Goal: Task Accomplishment & Management: Use online tool/utility

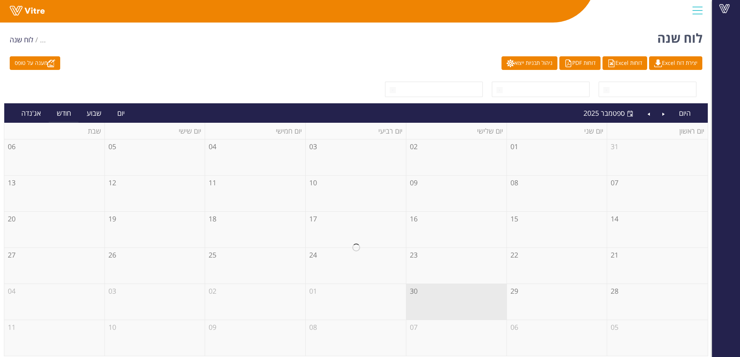
scroll to position [3, 0]
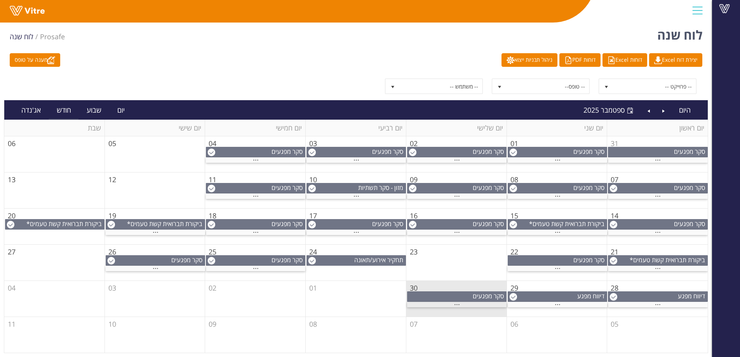
click at [453, 306] on div "..." at bounding box center [456, 304] width 99 height 5
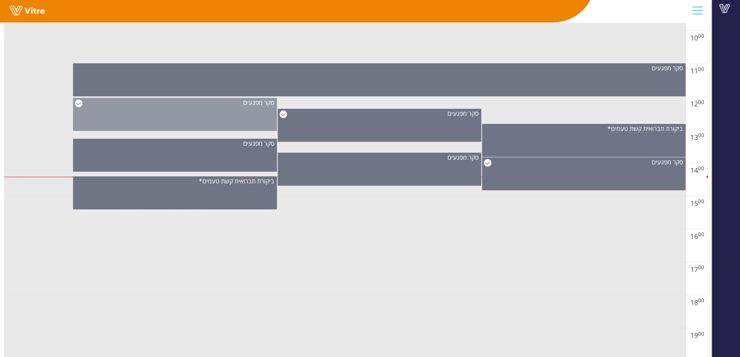
scroll to position [430, 0]
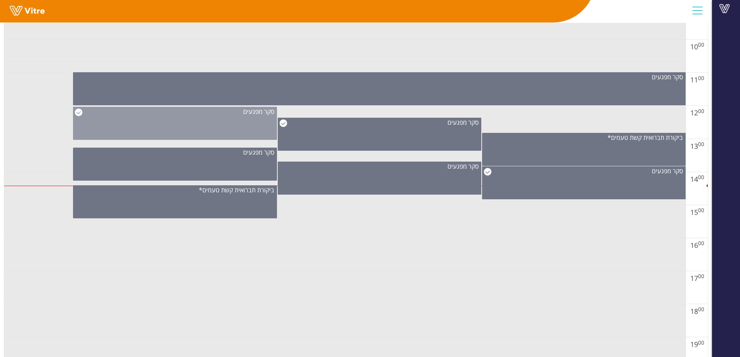
click at [255, 132] on div "סקר מפגעים" at bounding box center [174, 123] width 203 height 33
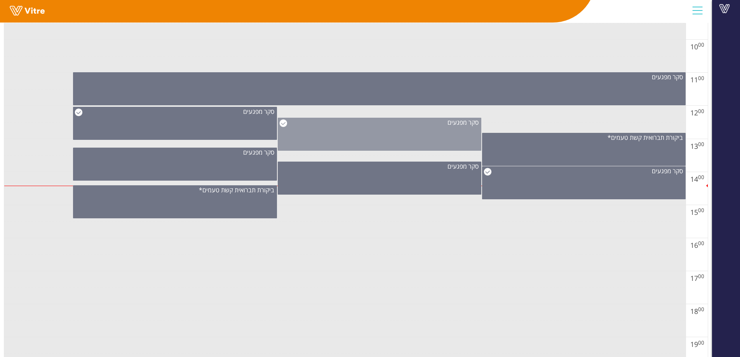
click at [342, 140] on div "סקר מפגעים" at bounding box center [379, 134] width 203 height 33
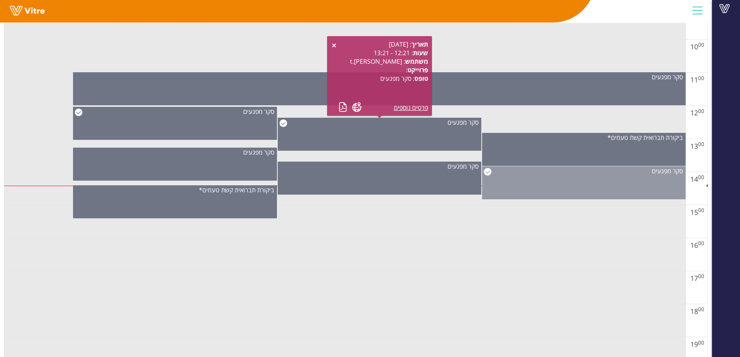
click at [572, 182] on div "סקר מפגעים" at bounding box center [583, 182] width 203 height 33
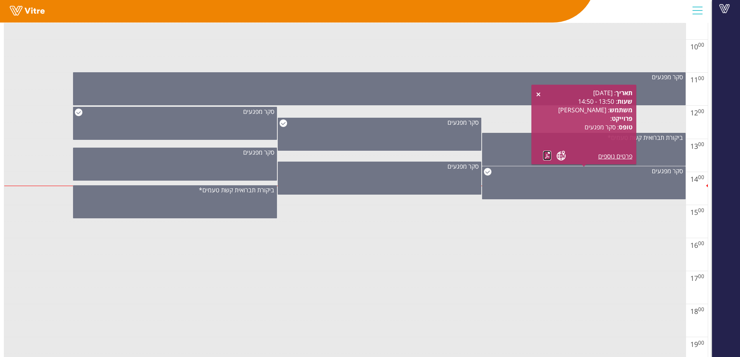
click at [545, 156] on link at bounding box center [547, 156] width 8 height 10
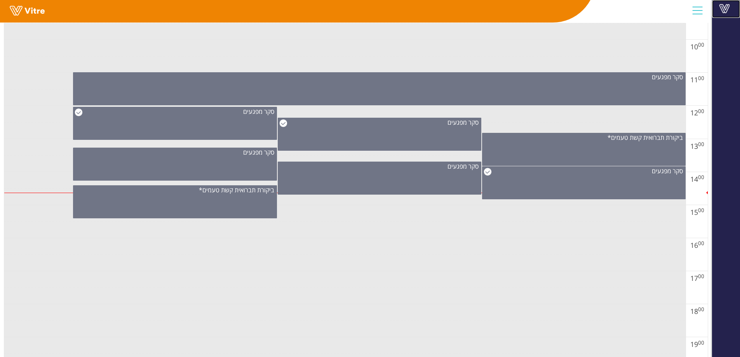
click at [728, 9] on span at bounding box center [723, 8] width 19 height 9
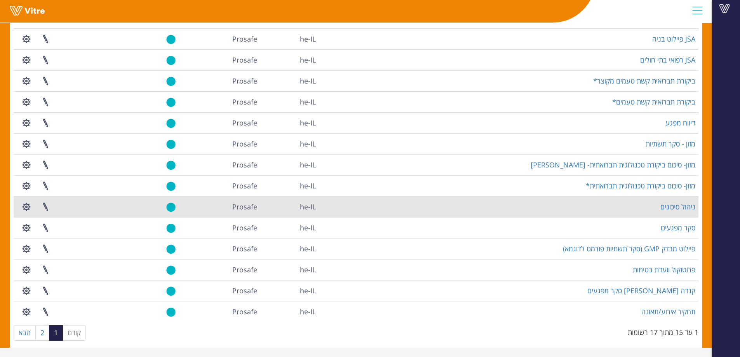
scroll to position [90, 0]
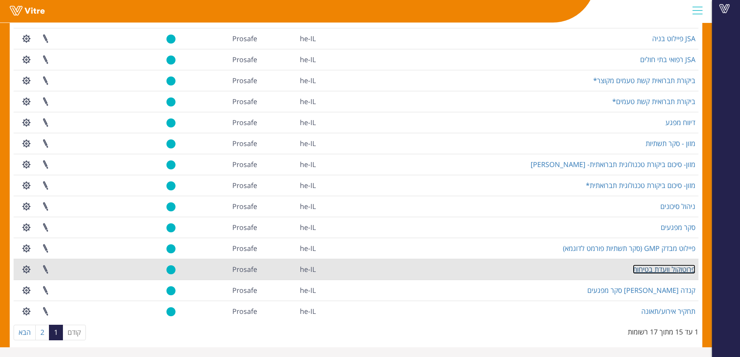
click at [657, 269] on link "פרוטוקול וועדת בטיחות" at bounding box center [663, 268] width 63 height 9
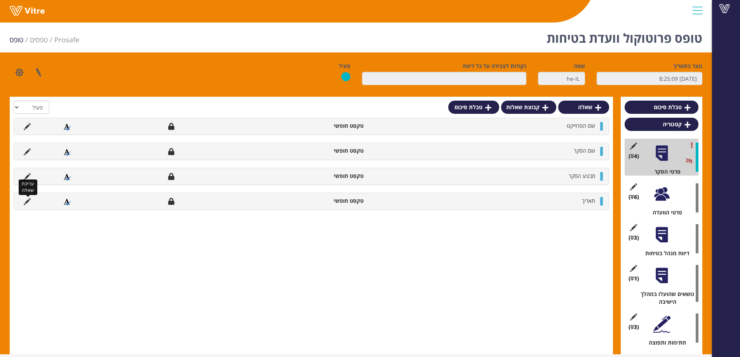
click at [27, 200] on icon at bounding box center [27, 201] width 7 height 7
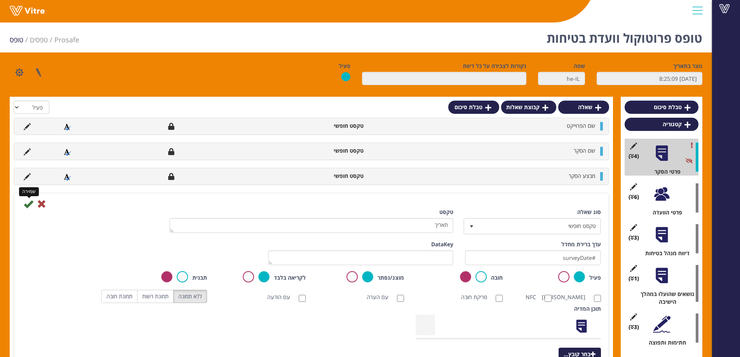
click at [26, 207] on icon at bounding box center [28, 203] width 9 height 9
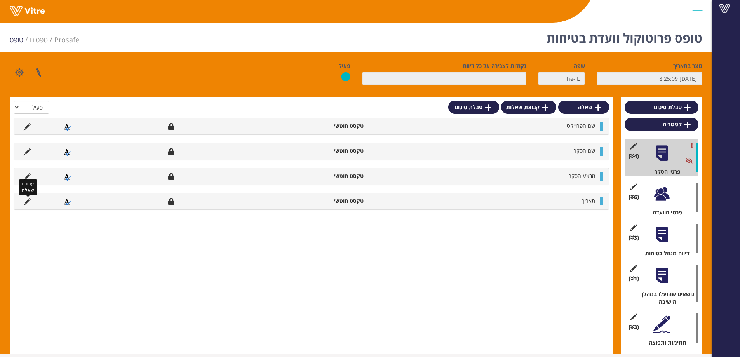
click at [24, 204] on icon at bounding box center [27, 201] width 7 height 7
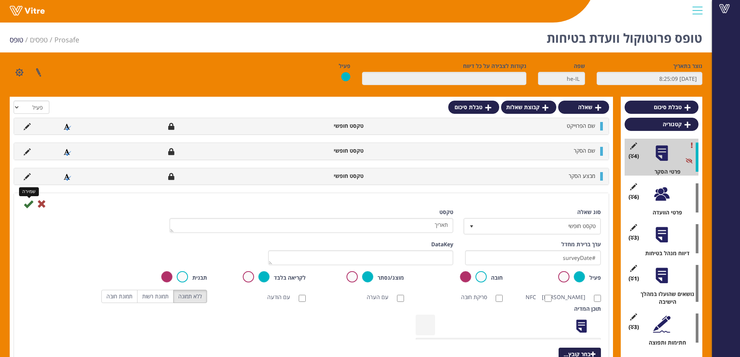
click at [29, 205] on icon at bounding box center [28, 203] width 9 height 9
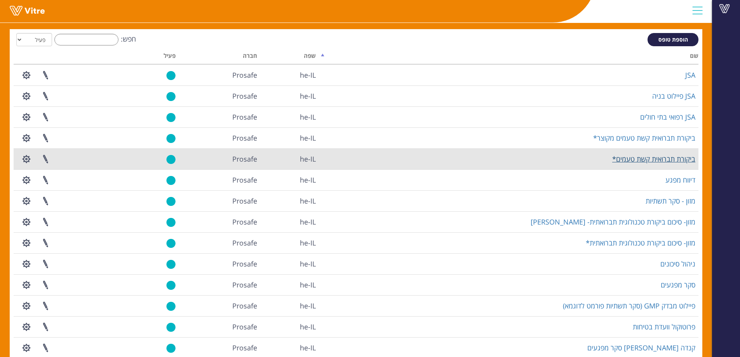
scroll to position [90, 0]
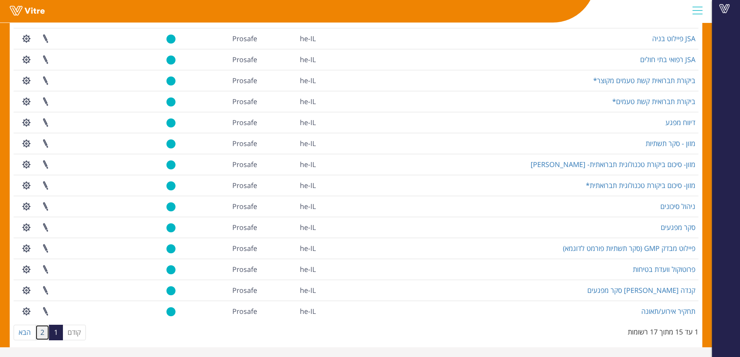
click at [42, 331] on link "2" at bounding box center [42, 333] width 14 height 16
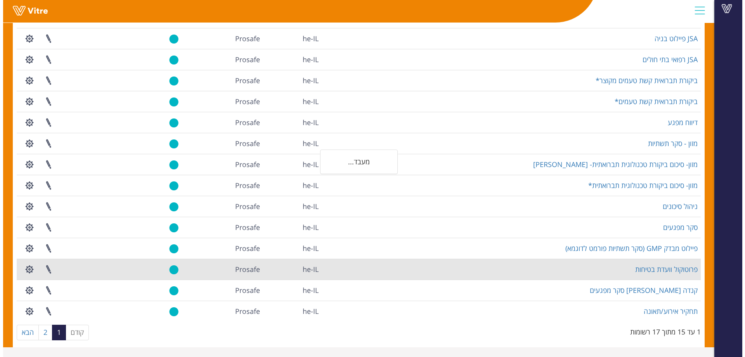
scroll to position [0, 0]
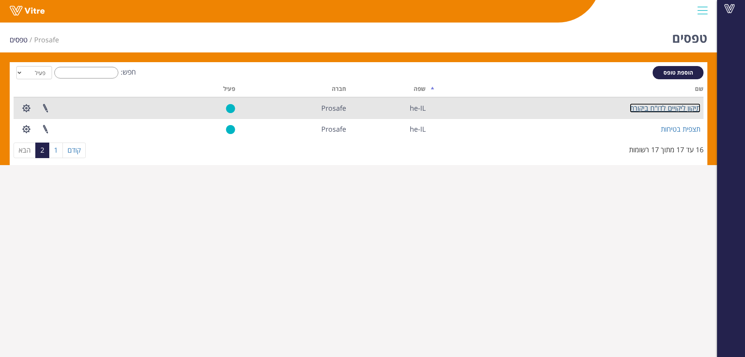
click at [673, 109] on link "תיקון ליקויים לדו"ח ביקורת" at bounding box center [665, 107] width 71 height 9
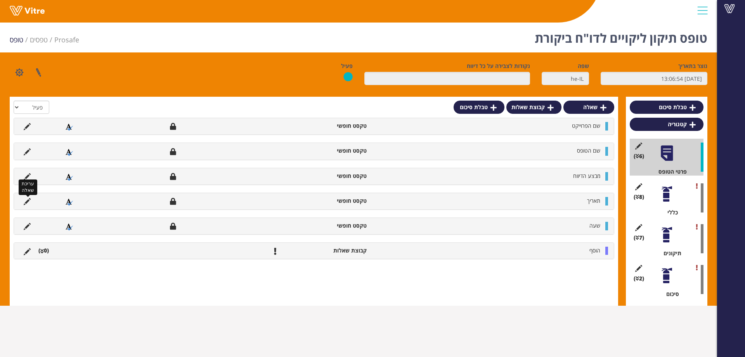
click at [28, 200] on icon at bounding box center [27, 201] width 7 height 7
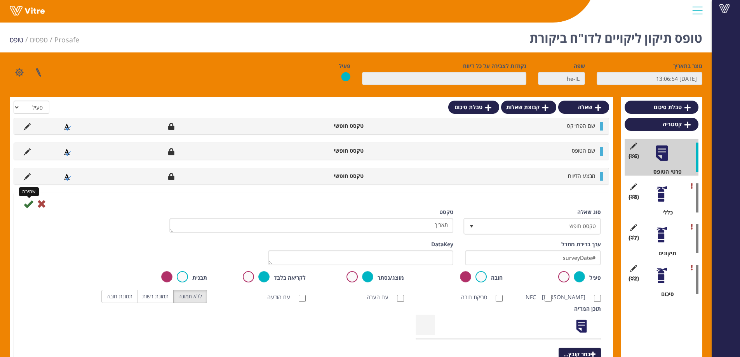
click at [28, 207] on icon at bounding box center [28, 203] width 9 height 9
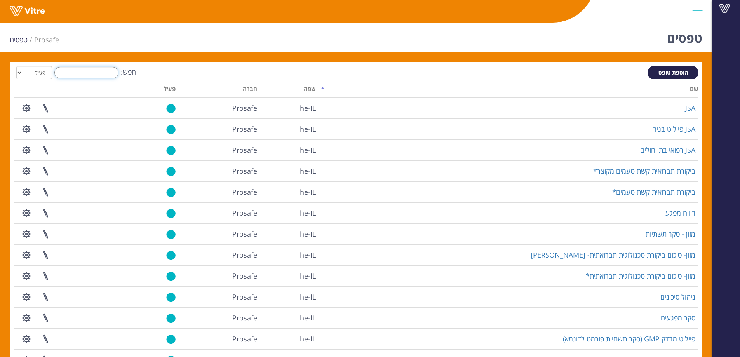
click at [97, 75] on input "חפש:" at bounding box center [86, 73] width 64 height 12
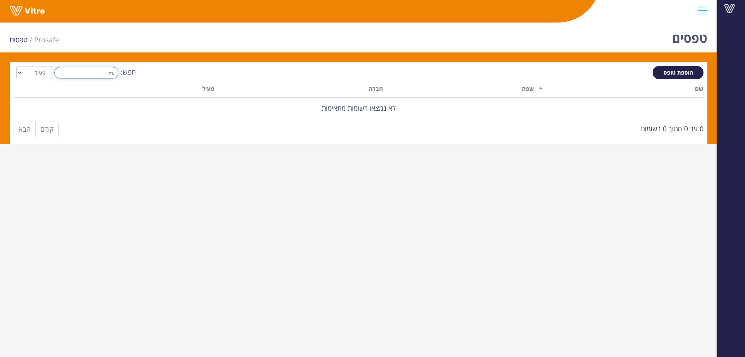
type input ","
drag, startPoint x: 89, startPoint y: 74, endPoint x: 328, endPoint y: 48, distance: 239.8
click at [240, 60] on div "טפסים Prosafe טפסים הוספת טופס חפש: תצפי הכל פעיל לא פעיל מעבד... שם שפה חברה פ…" at bounding box center [358, 81] width 717 height 125
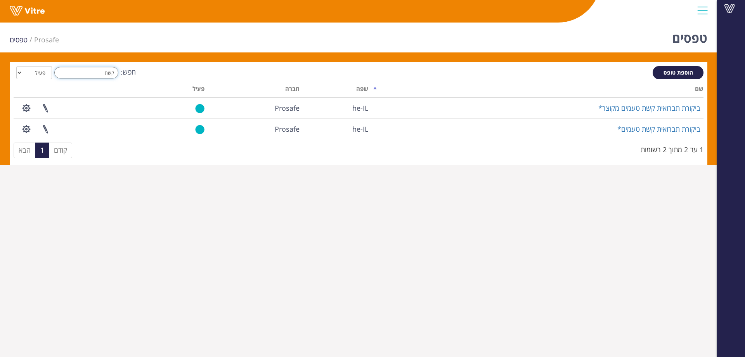
drag, startPoint x: 93, startPoint y: 74, endPoint x: 229, endPoint y: 65, distance: 135.8
click at [203, 68] on div "חפש: קשת הכל פעיל לא פעיל" at bounding box center [359, 73] width 690 height 14
type input "סקר"
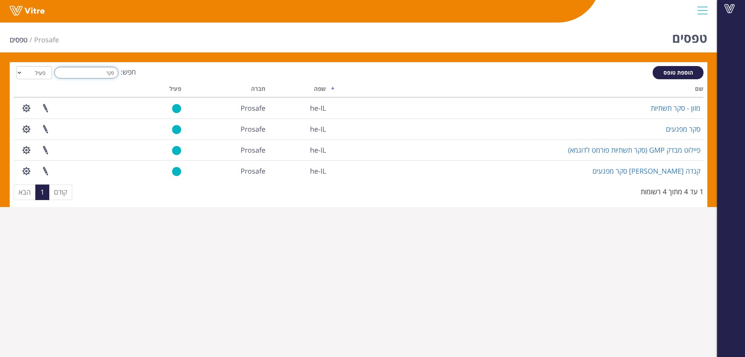
drag, startPoint x: 80, startPoint y: 78, endPoint x: 84, endPoint y: 73, distance: 6.3
click at [83, 75] on input "סקר" at bounding box center [86, 73] width 64 height 12
drag, startPoint x: 84, startPoint y: 73, endPoint x: 204, endPoint y: 70, distance: 119.6
click at [184, 70] on div "חפש: סקר הכל פעיל לא פעיל" at bounding box center [359, 73] width 690 height 14
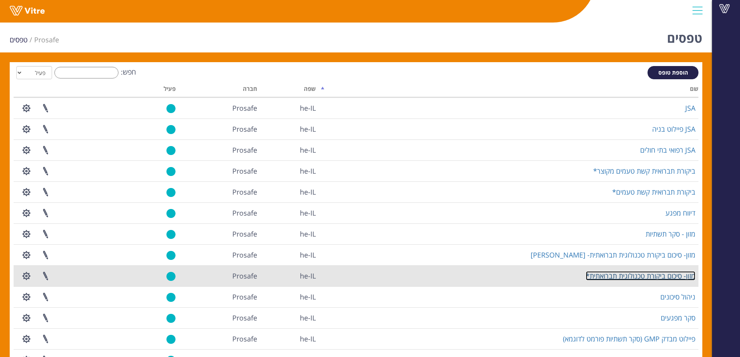
click at [609, 275] on link "מזון- סיכום ביקורת טכנולוגית תברואתית*" at bounding box center [639, 275] width 109 height 9
